Goal: Transaction & Acquisition: Obtain resource

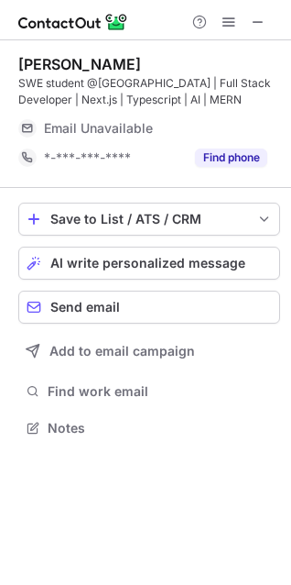
scroll to position [415, 291]
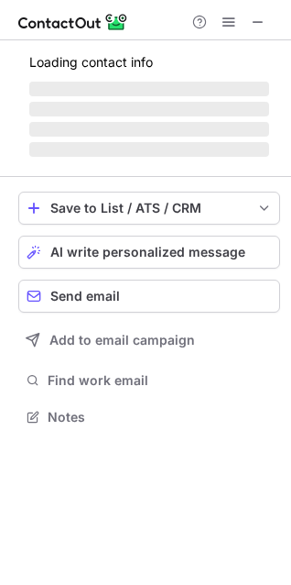
scroll to position [445, 291]
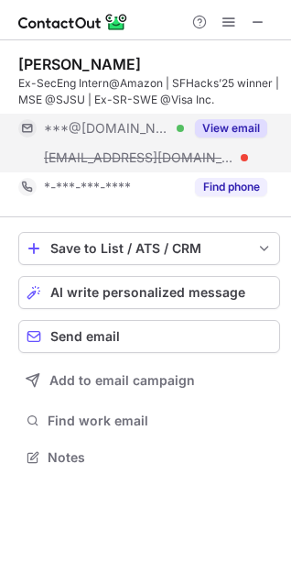
click at [206, 129] on button "View email" at bounding box center [231, 128] width 72 height 18
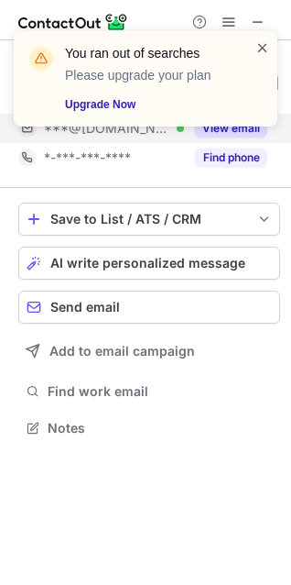
scroll to position [415, 291]
click at [266, 48] on span at bounding box center [263, 47] width 15 height 18
